Goal: Obtain resource: Download file/media

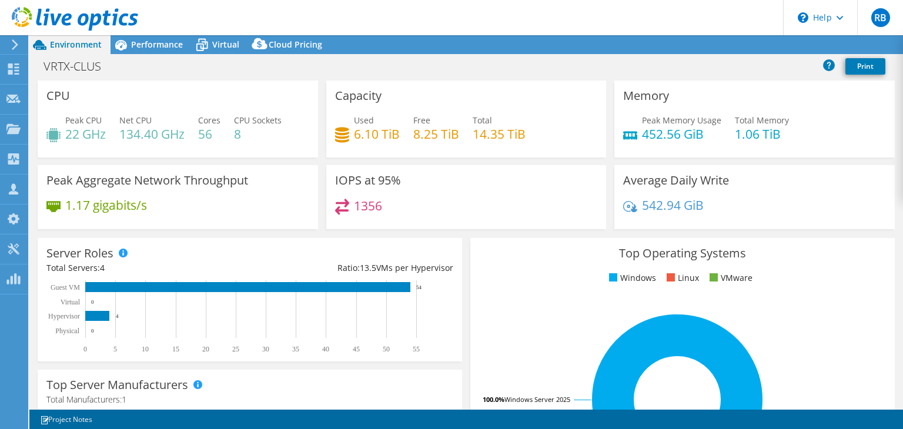
select select "USD"
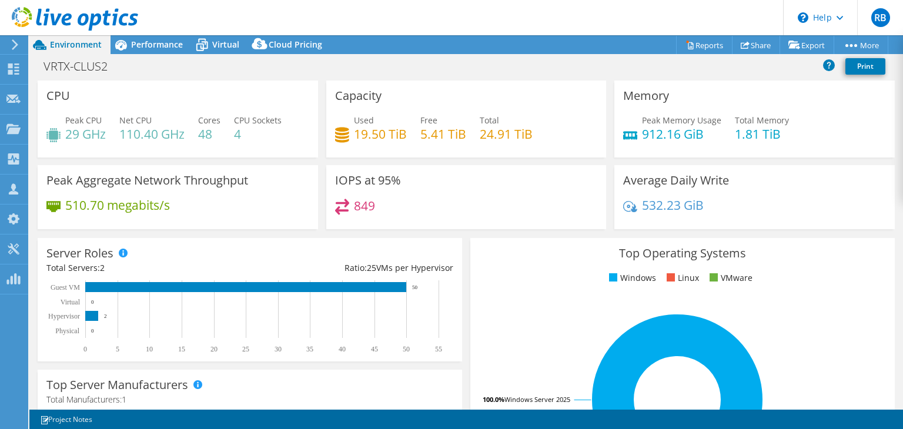
select select "USD"
click at [172, 43] on span "Performance" at bounding box center [157, 44] width 52 height 11
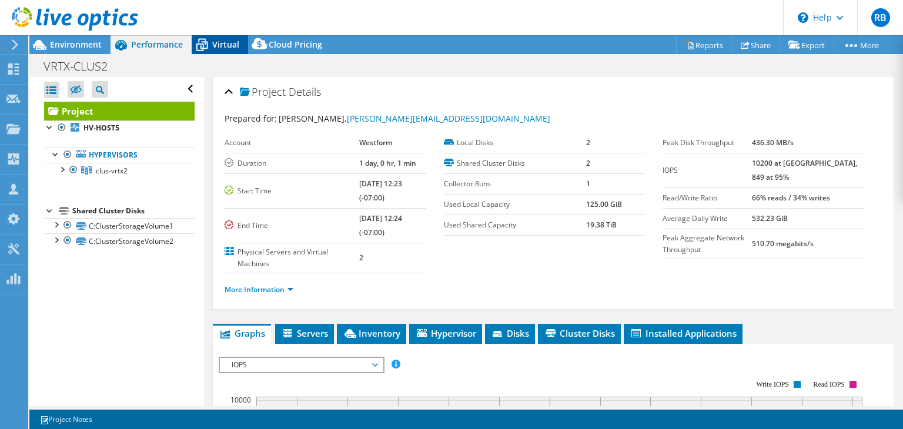
click at [215, 41] on span "Virtual" at bounding box center [225, 44] width 27 height 11
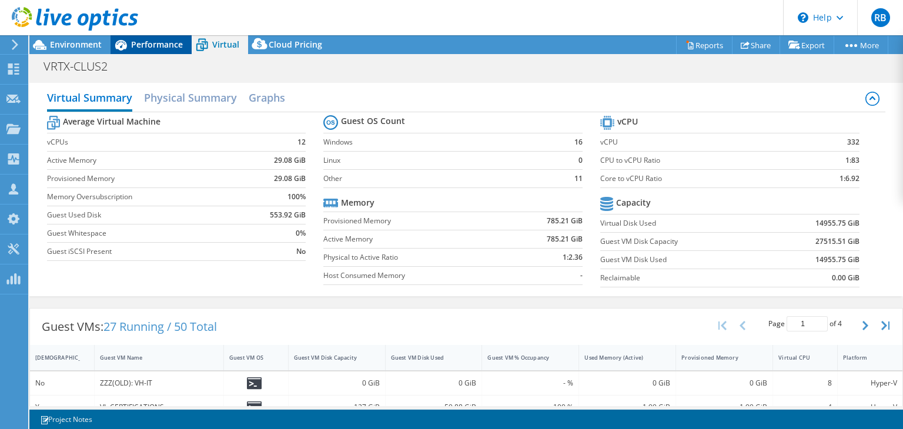
click at [149, 43] on span "Performance" at bounding box center [157, 44] width 52 height 11
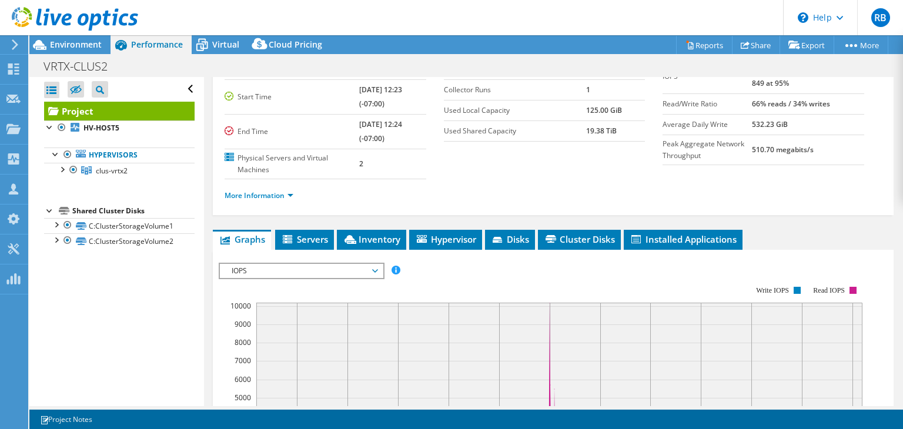
scroll to position [105, 0]
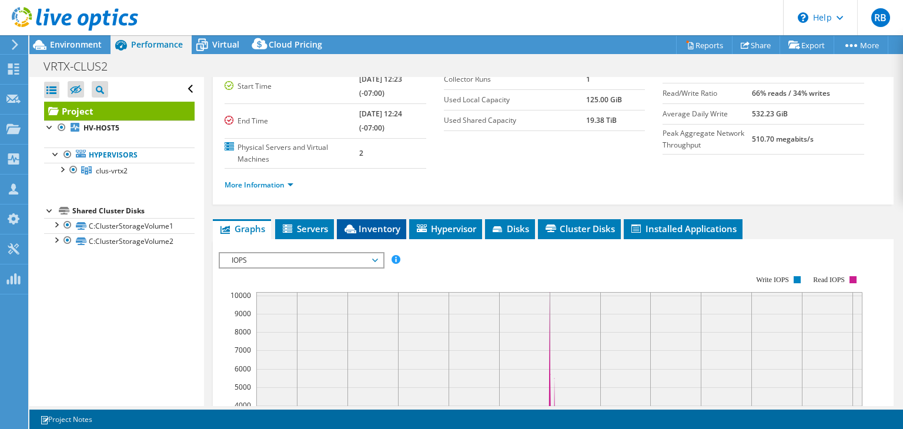
click at [377, 223] on span "Inventory" at bounding box center [372, 229] width 58 height 12
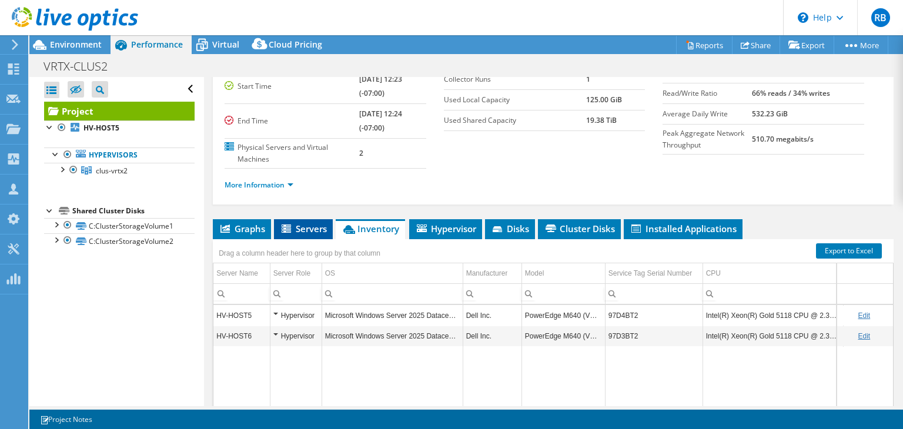
click at [304, 225] on span "Servers" at bounding box center [303, 229] width 47 height 12
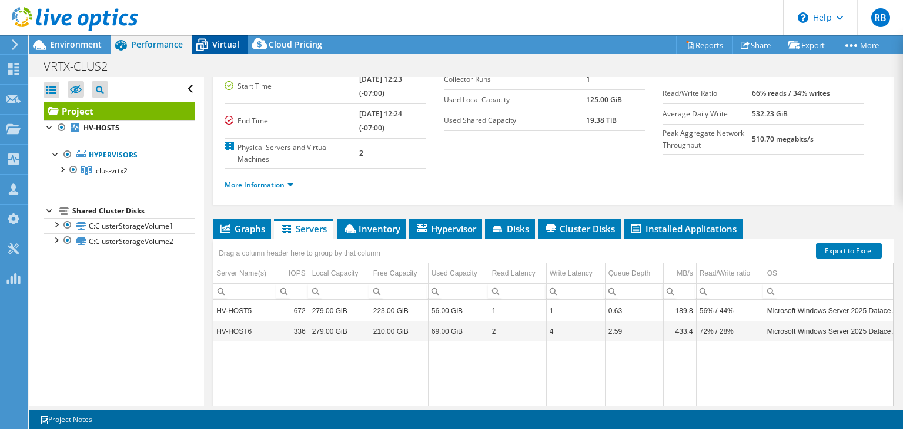
click at [214, 39] on span "Virtual" at bounding box center [225, 44] width 27 height 11
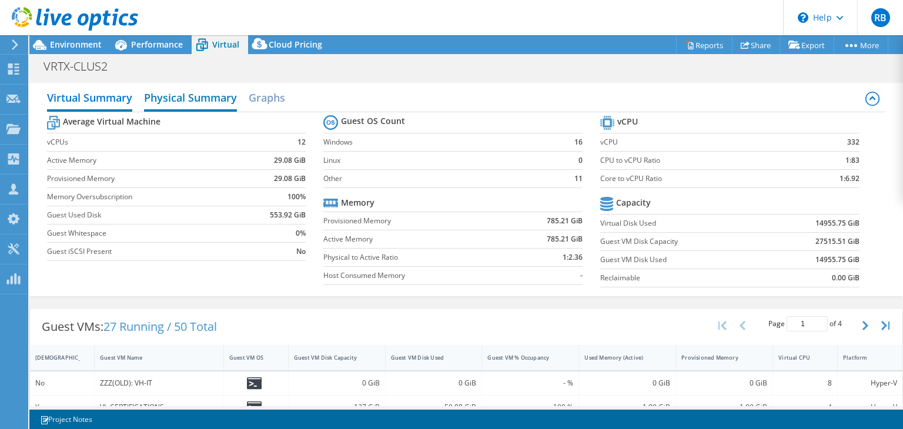
click at [187, 99] on h2 "Physical Summary" at bounding box center [190, 99] width 93 height 26
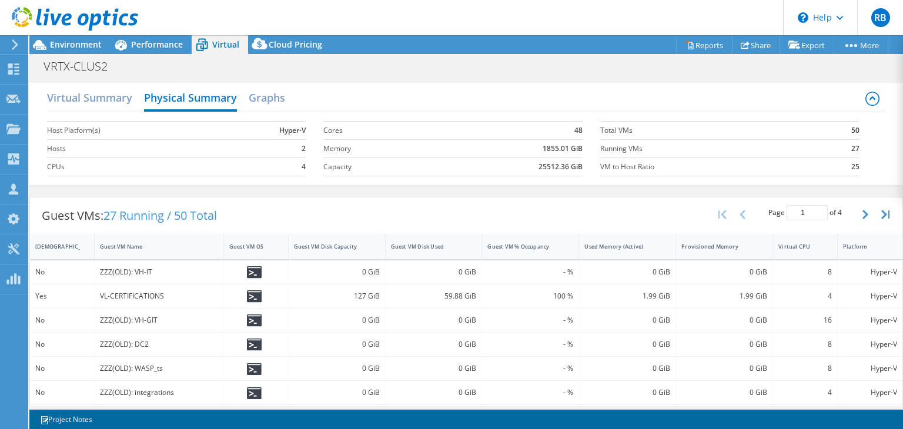
scroll to position [230, 0]
click at [151, 39] on span "Performance" at bounding box center [157, 44] width 52 height 11
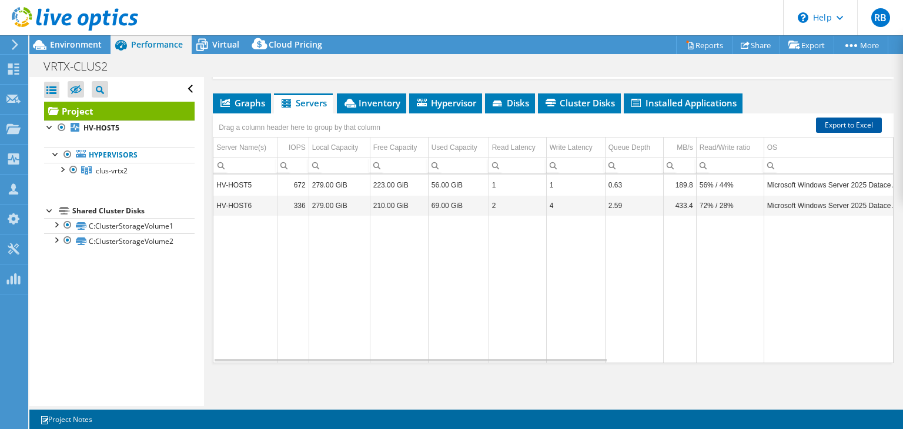
click at [852, 124] on link "Export to Excel" at bounding box center [849, 125] width 66 height 15
